Goal: Transaction & Acquisition: Obtain resource

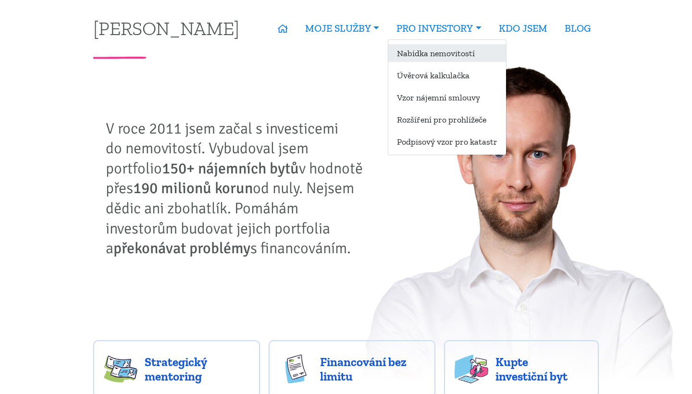
click at [426, 53] on link "Nabídka nemovitostí" at bounding box center [447, 53] width 118 height 18
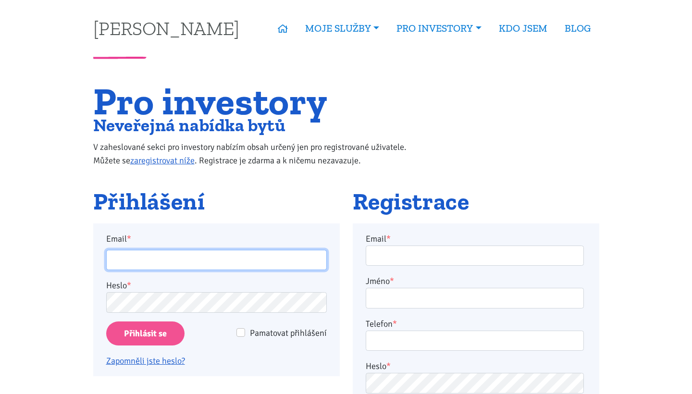
type input "[EMAIL_ADDRESS][DOMAIN_NAME]"
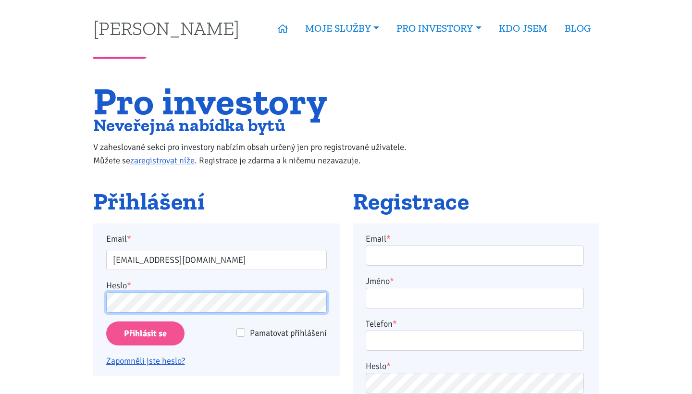
click at [145, 333] on input "Přihlásit se" at bounding box center [145, 333] width 78 height 25
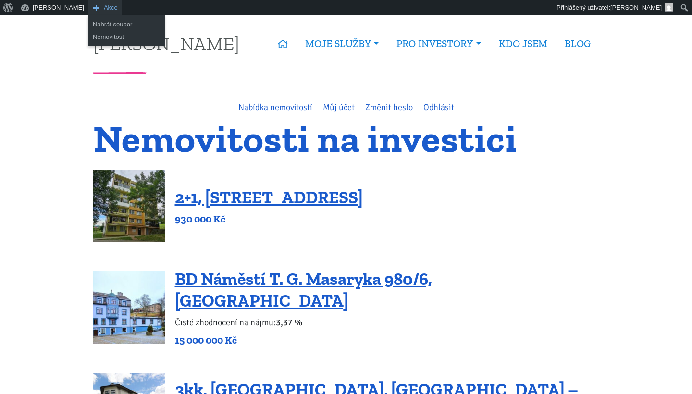
click at [104, 7] on span "Akce" at bounding box center [111, 7] width 14 height 15
